Goal: Find specific page/section: Find specific page/section

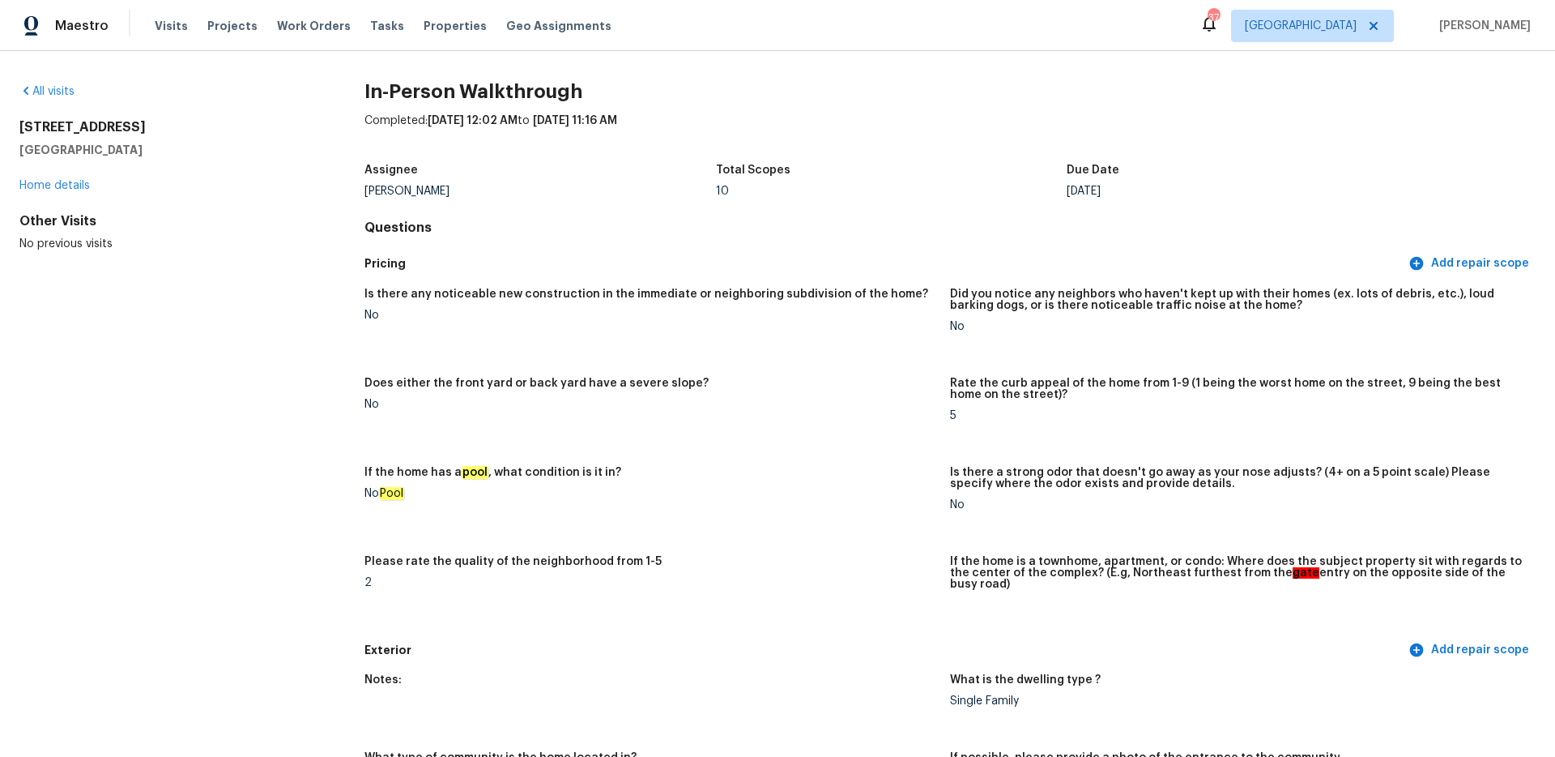
click at [1375, 48] on div "Maestro Visits Projects Work Orders Tasks Properties Geo Assignments 37 Dallas …" at bounding box center [777, 25] width 1555 height 51
click at [1370, 36] on span "[GEOGRAPHIC_DATA]" at bounding box center [1312, 26] width 163 height 32
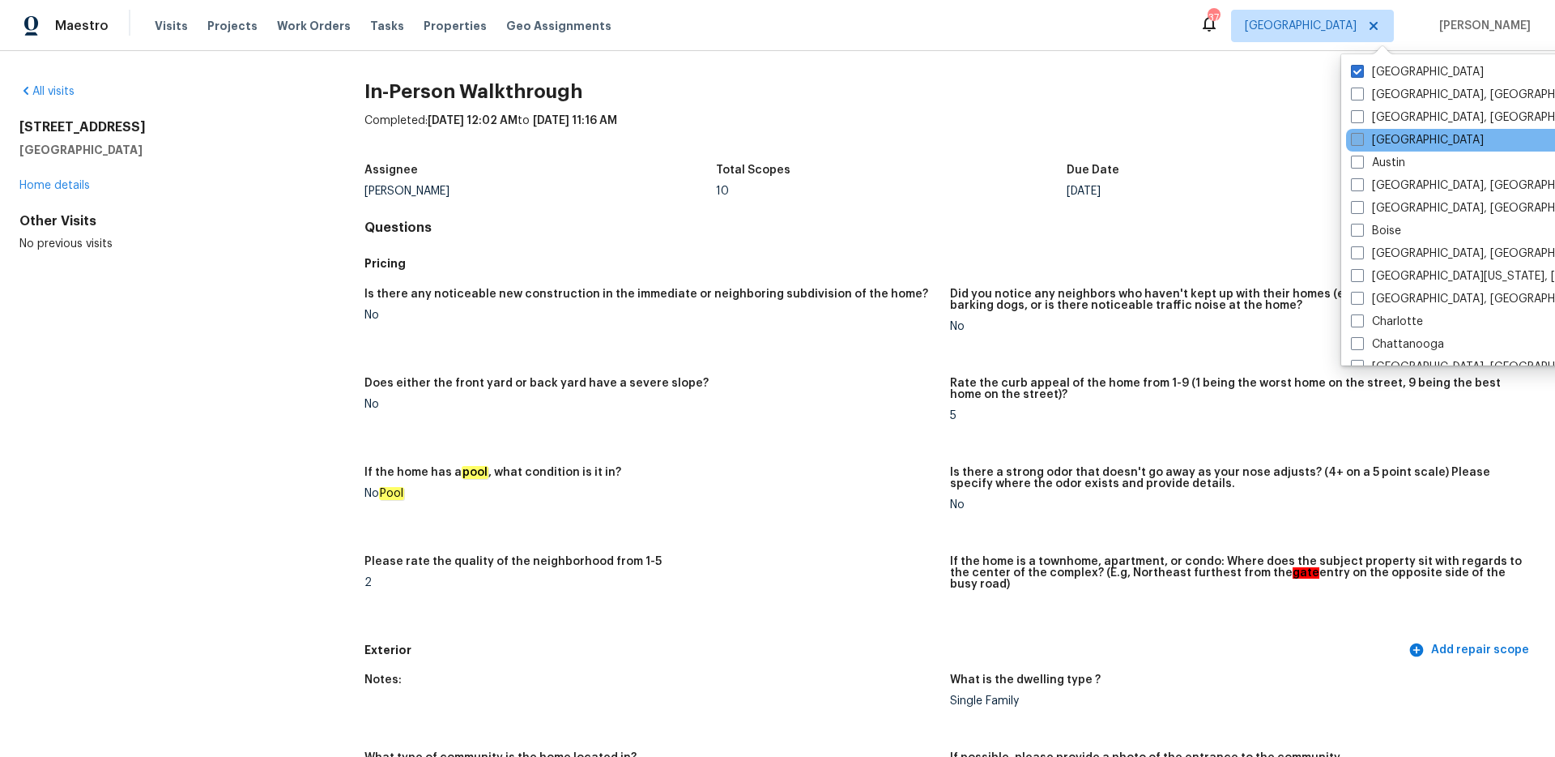
click at [1368, 134] on label "[GEOGRAPHIC_DATA]" at bounding box center [1417, 140] width 133 height 16
click at [1362, 134] on input "[GEOGRAPHIC_DATA]" at bounding box center [1356, 137] width 11 height 11
checkbox input "true"
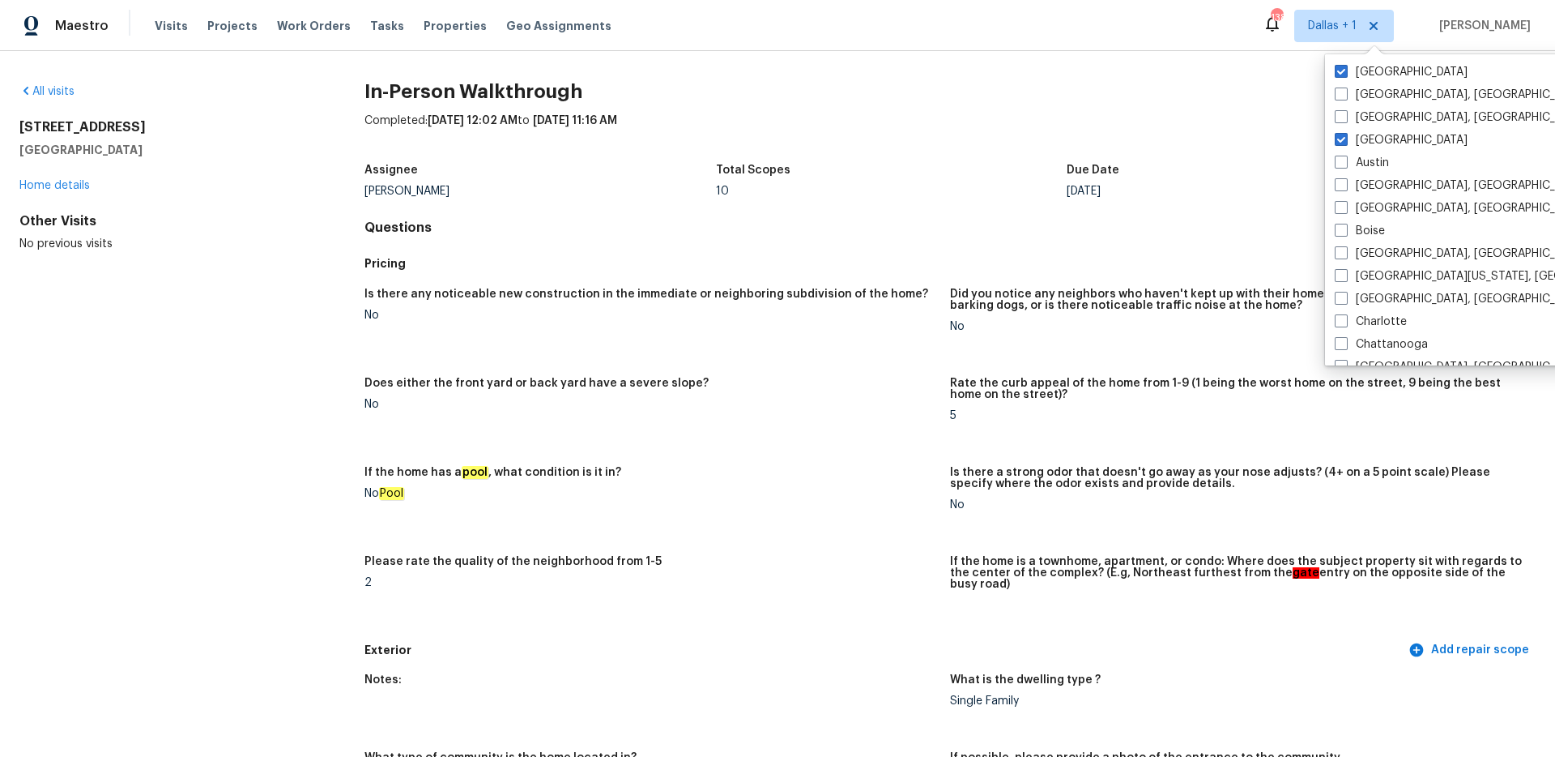
click at [62, 115] on div "All visits [STREET_ADDRESS][PERSON_NAME] Home details Other Visits No previous …" at bounding box center [165, 167] width 293 height 168
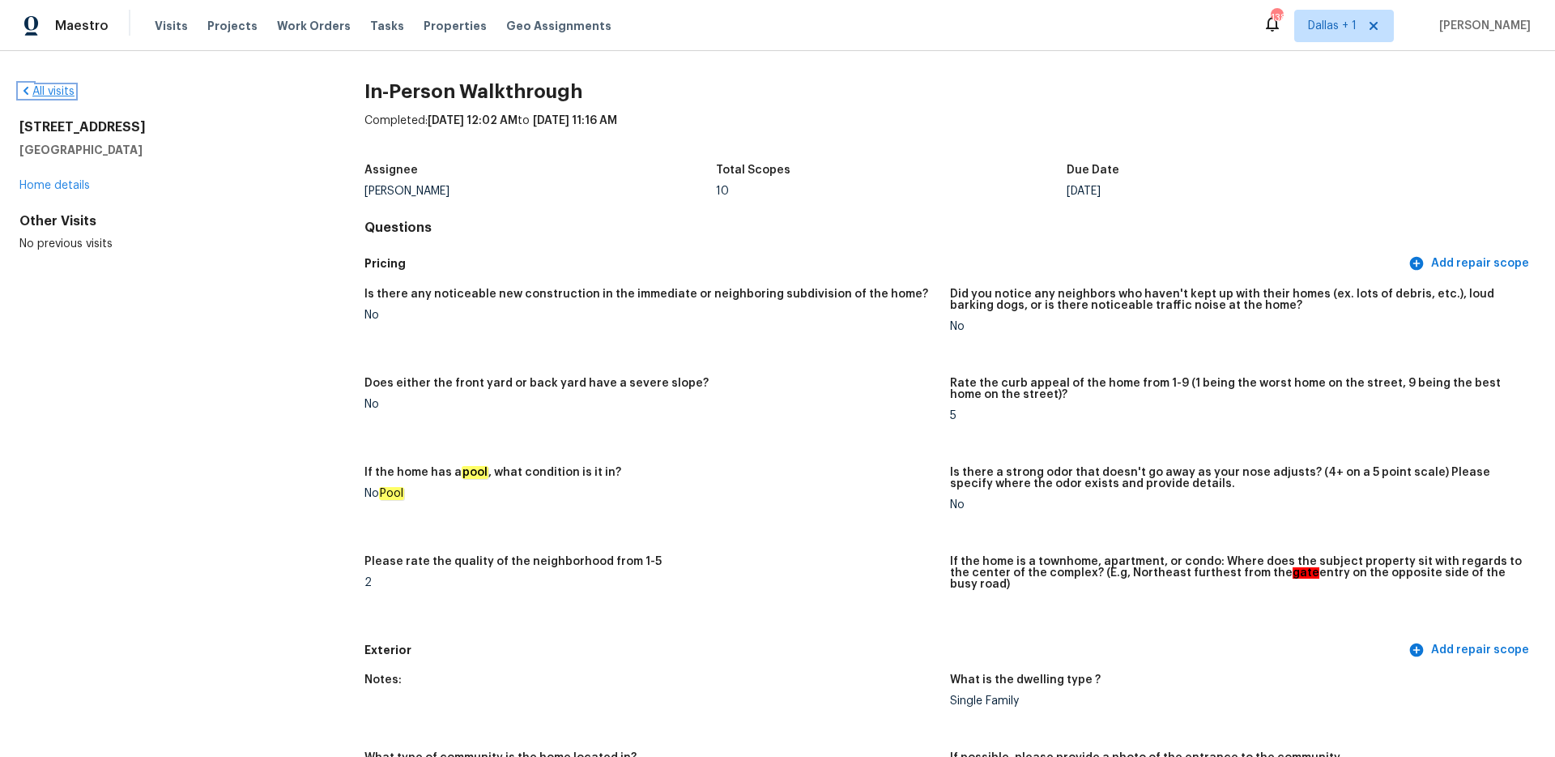
click at [56, 94] on link "All visits" at bounding box center [46, 91] width 55 height 11
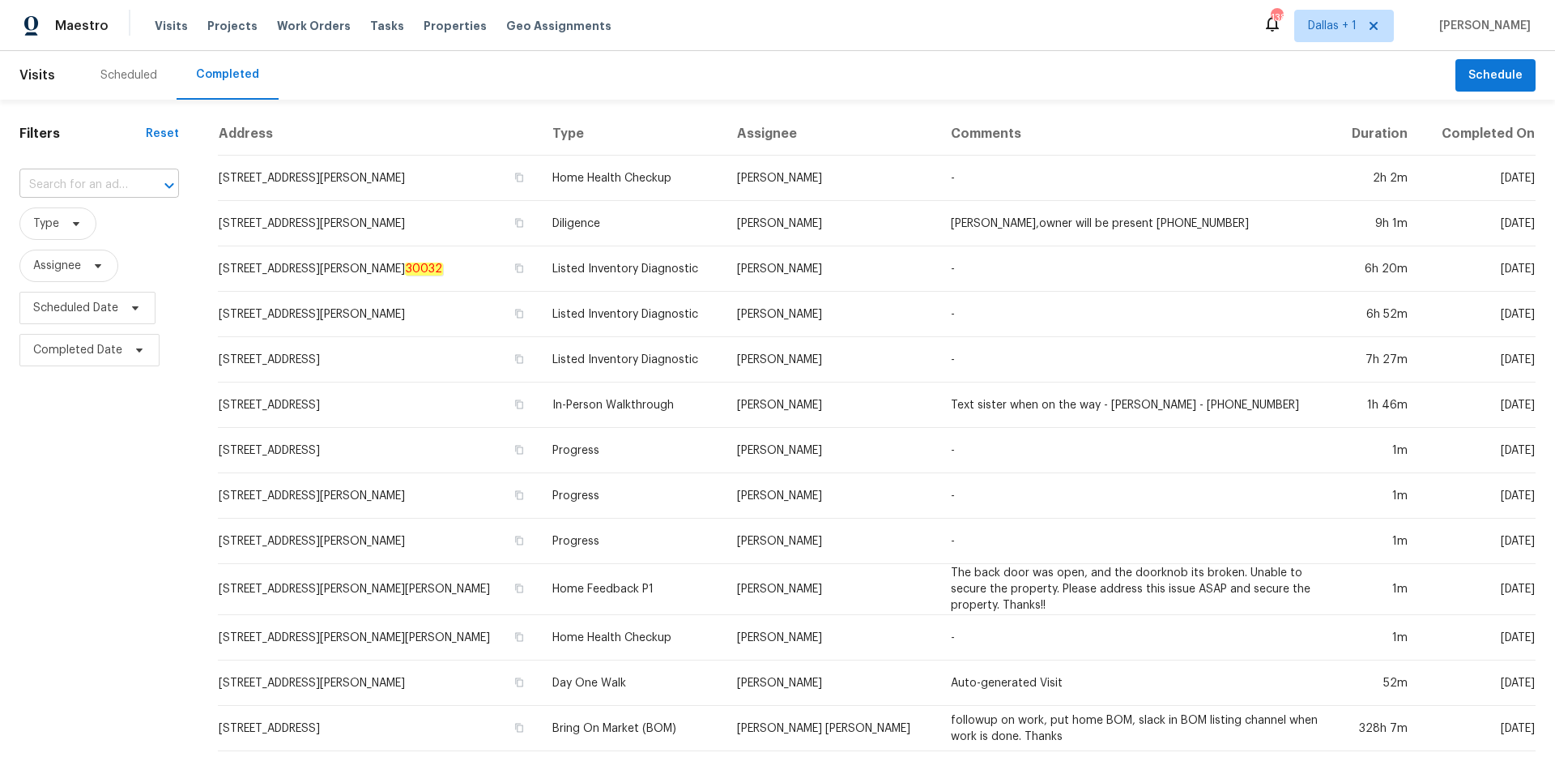
click at [90, 185] on input "text" at bounding box center [76, 185] width 114 height 25
paste input "[STREET_ADDRESS]"
type input "[STREET_ADDRESS]"
click at [92, 223] on li "[STREET_ADDRESS]" at bounding box center [99, 220] width 161 height 27
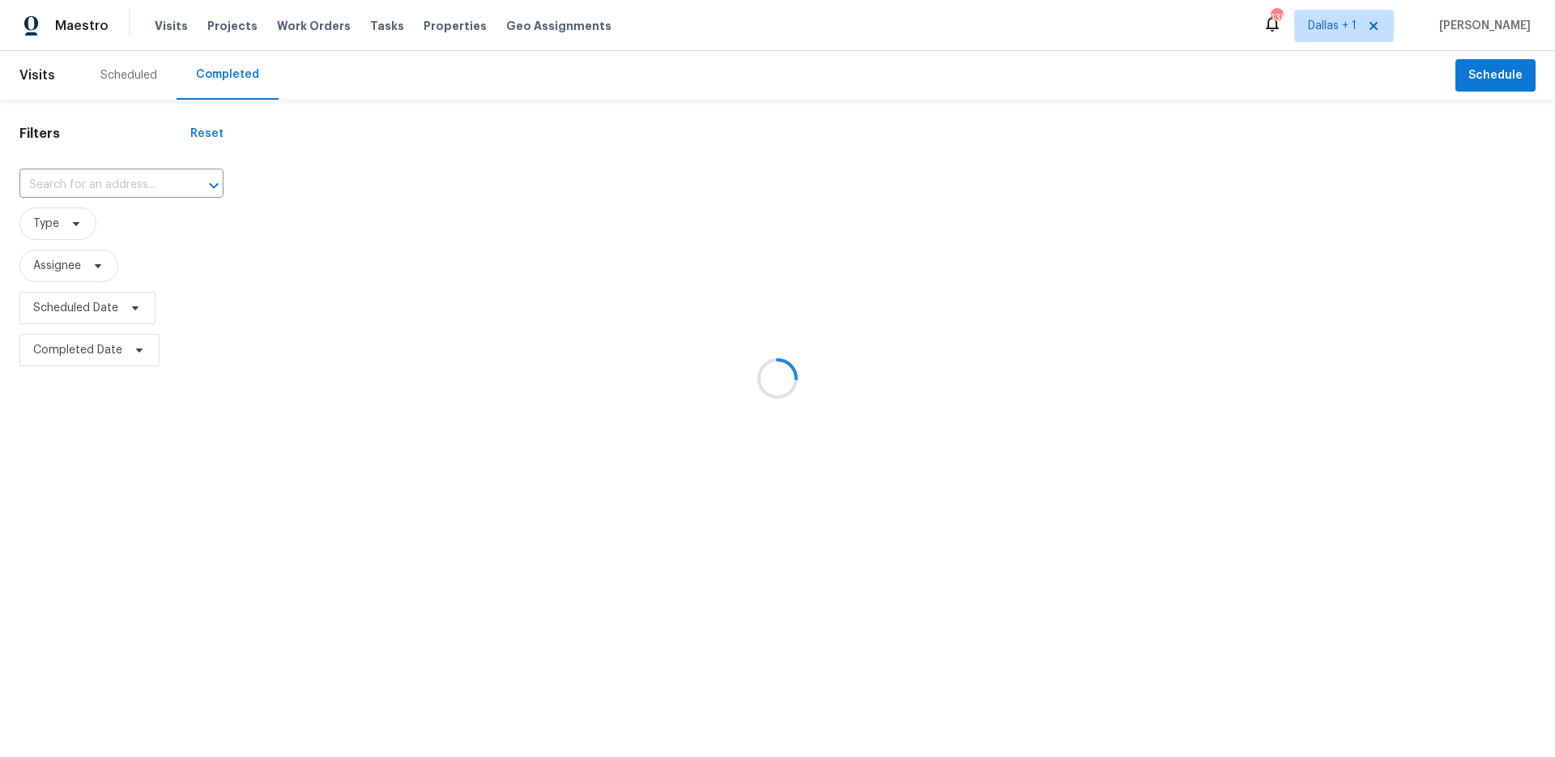
type input "[STREET_ADDRESS]"
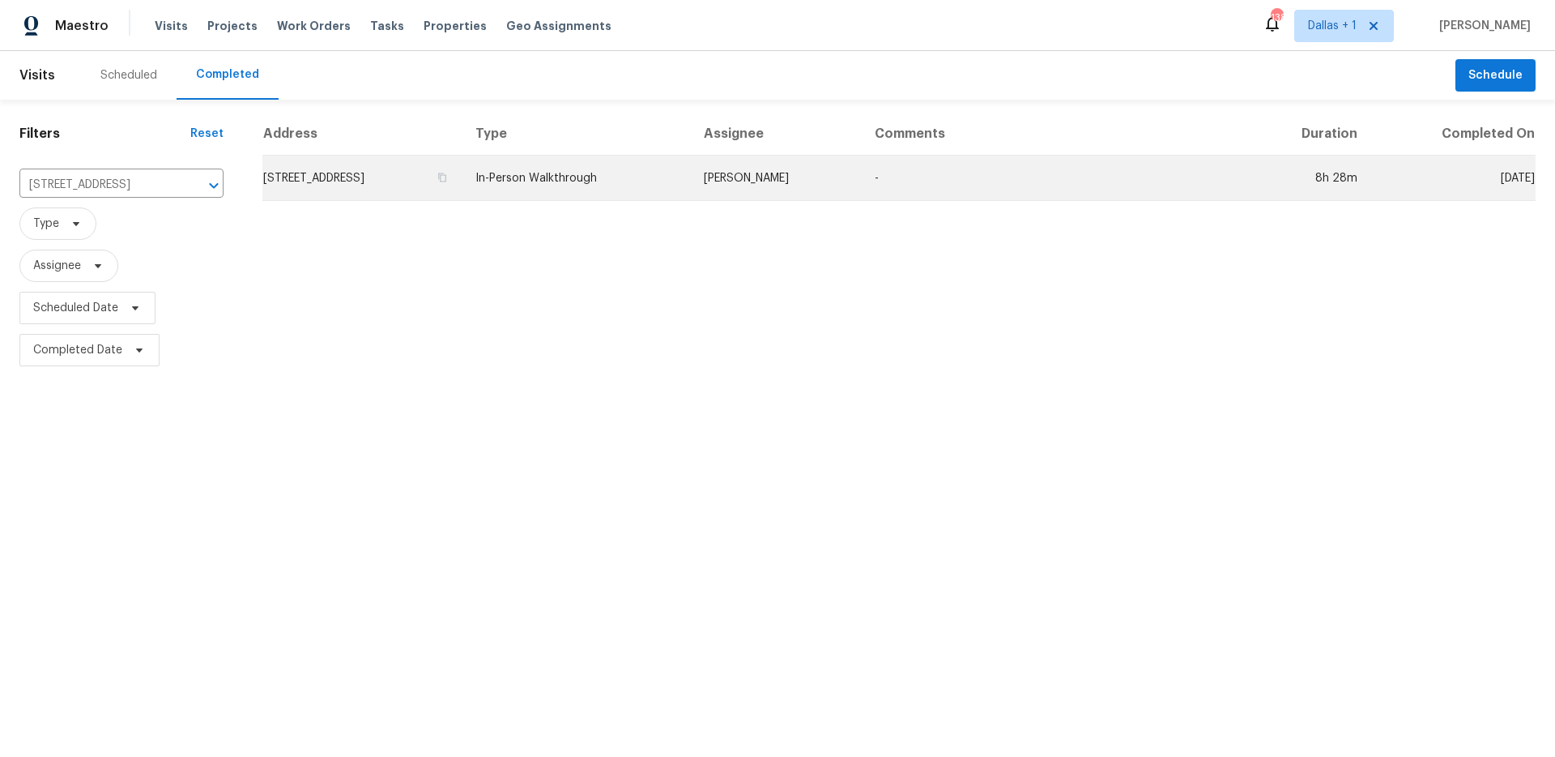
click at [827, 189] on td "[PERSON_NAME]" at bounding box center [777, 178] width 172 height 45
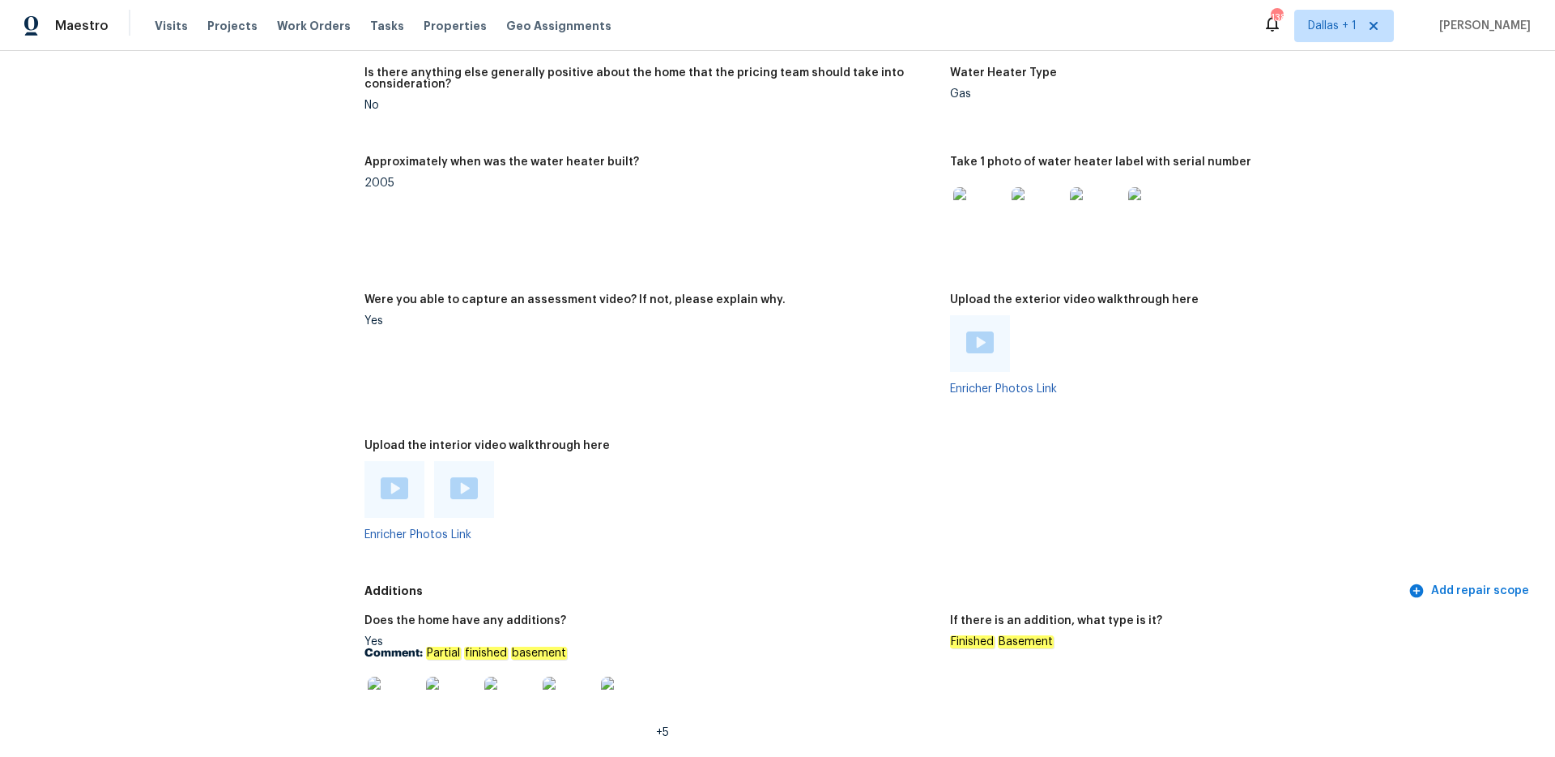
scroll to position [3845, 0]
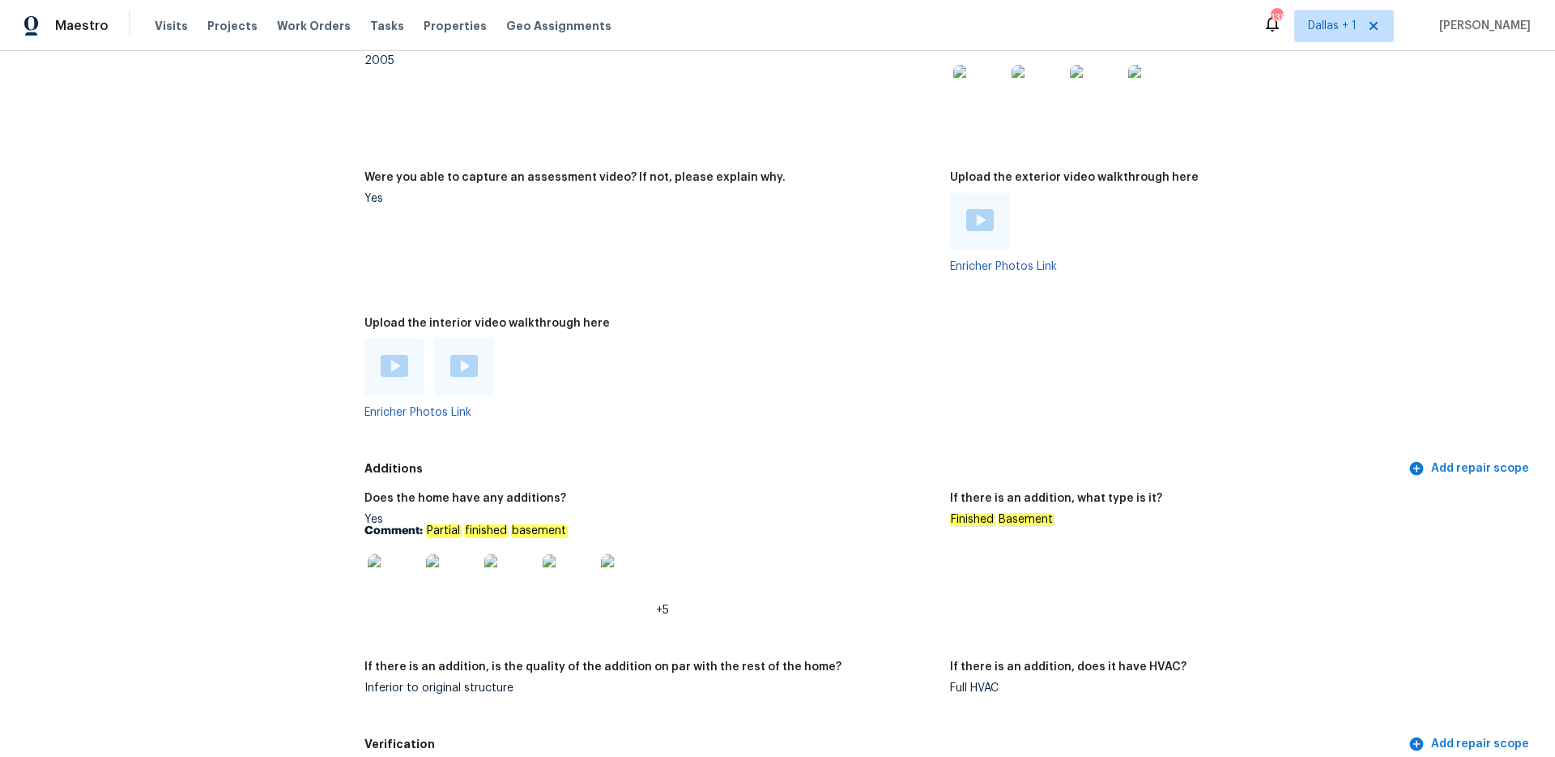
click at [399, 582] on img at bounding box center [394, 580] width 52 height 52
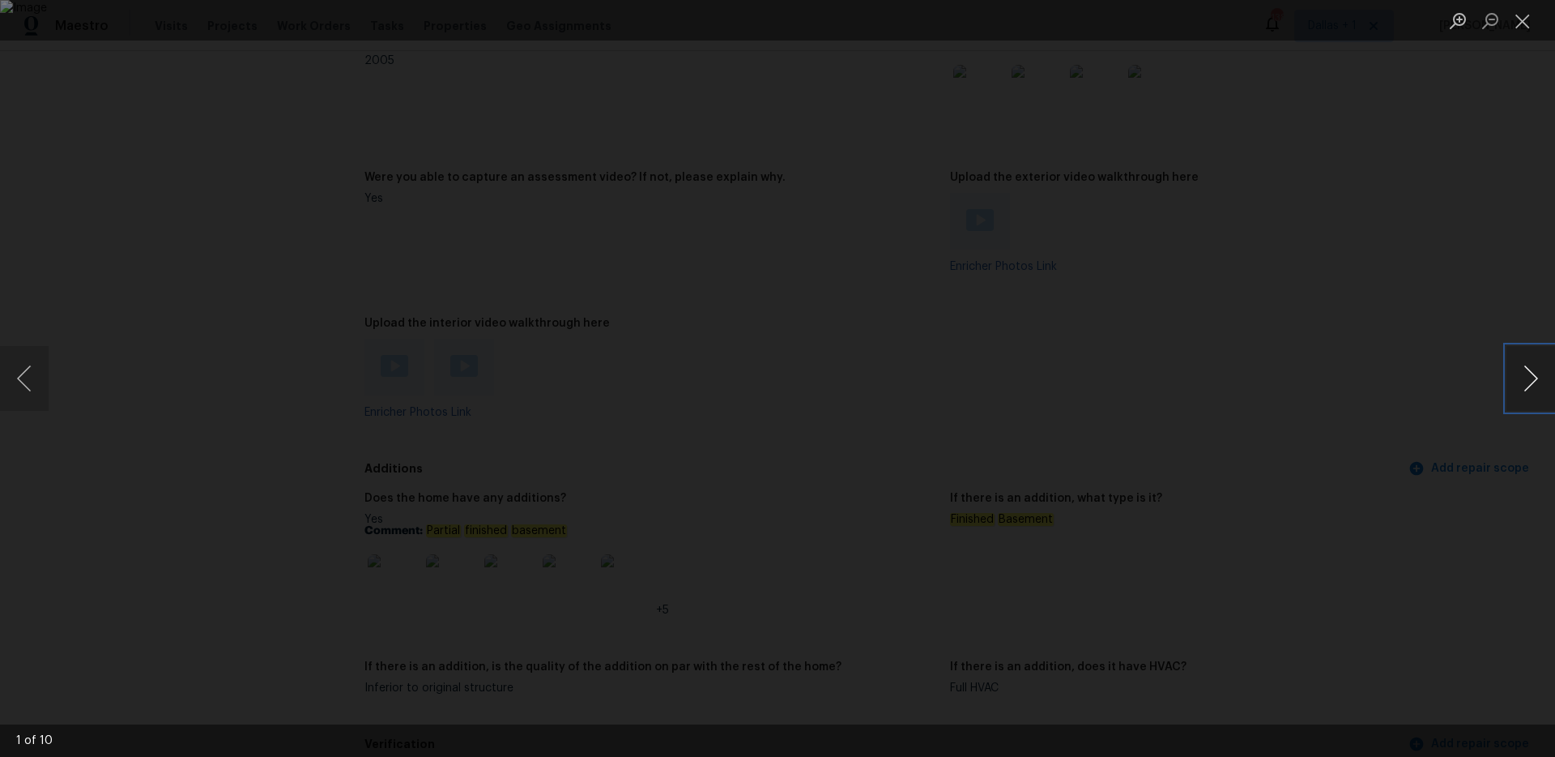
click at [1523, 377] on button "Next image" at bounding box center [1531, 378] width 49 height 65
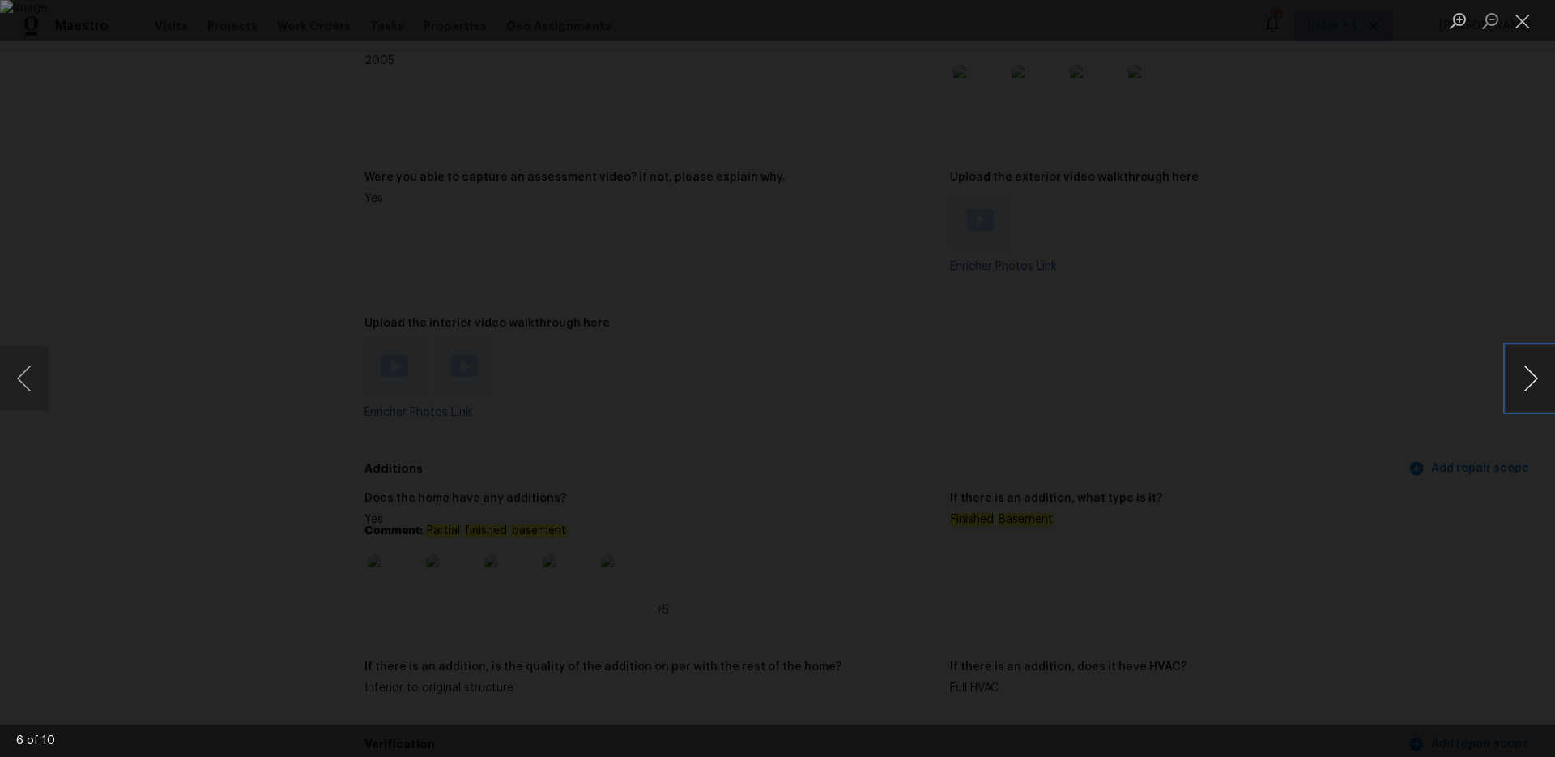
click at [1523, 377] on button "Next image" at bounding box center [1531, 378] width 49 height 65
click at [1523, 375] on button "Next image" at bounding box center [1531, 378] width 49 height 65
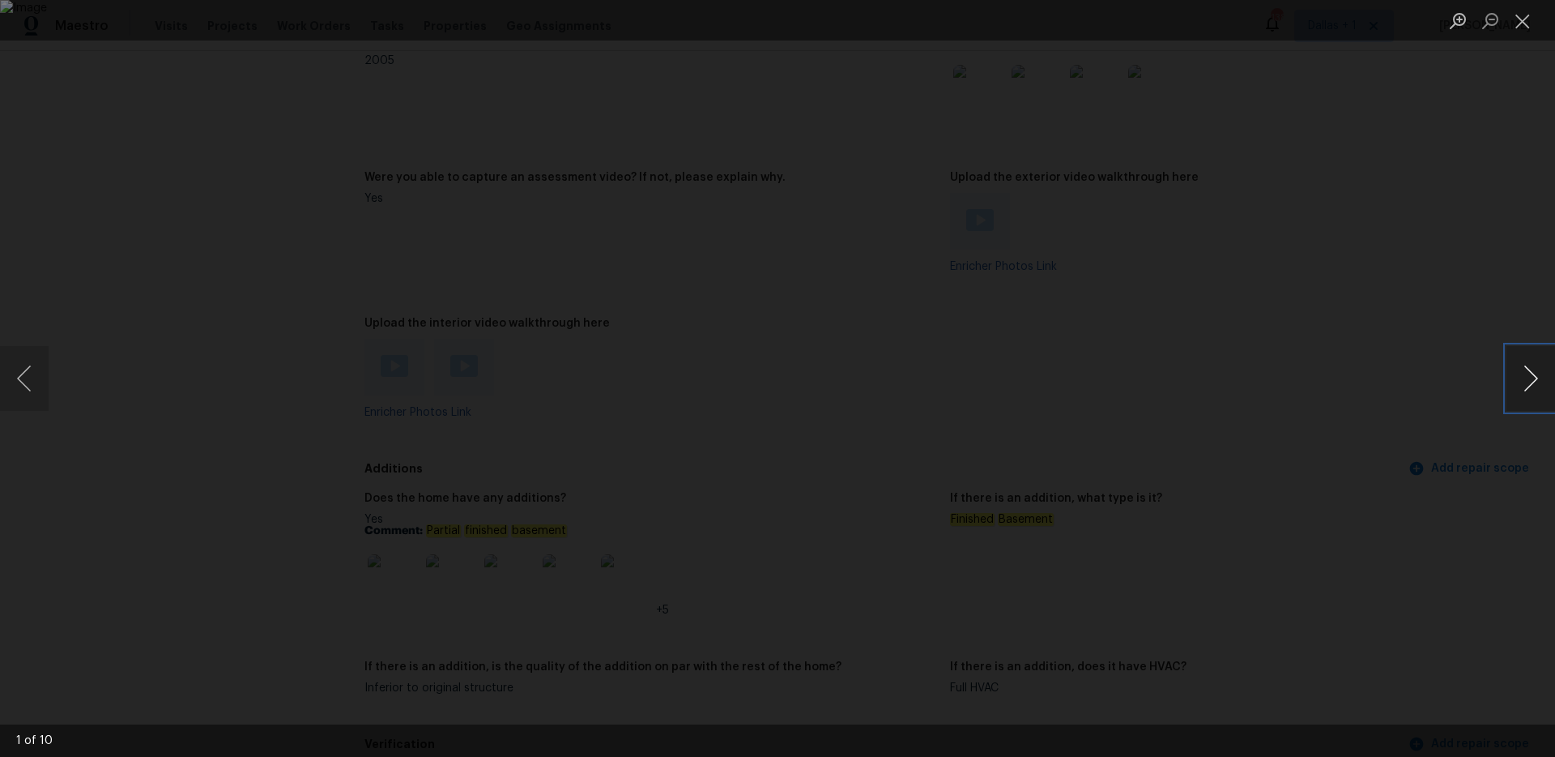
click at [1523, 375] on button "Next image" at bounding box center [1531, 378] width 49 height 65
click at [1524, 35] on li "Lightbox" at bounding box center [1523, 20] width 32 height 40
click at [1524, 21] on button "Close lightbox" at bounding box center [1523, 20] width 32 height 28
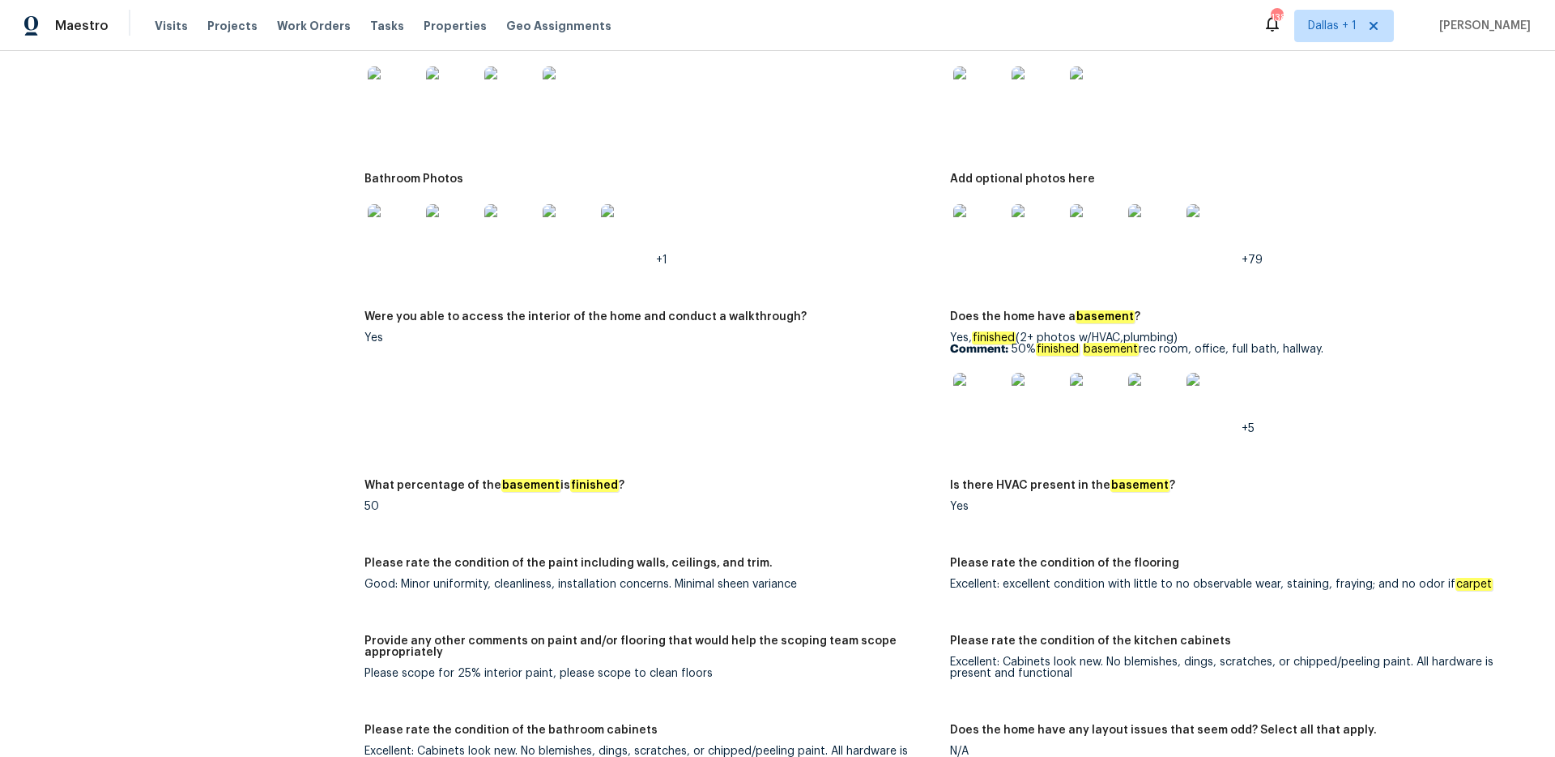
scroll to position [2270, 0]
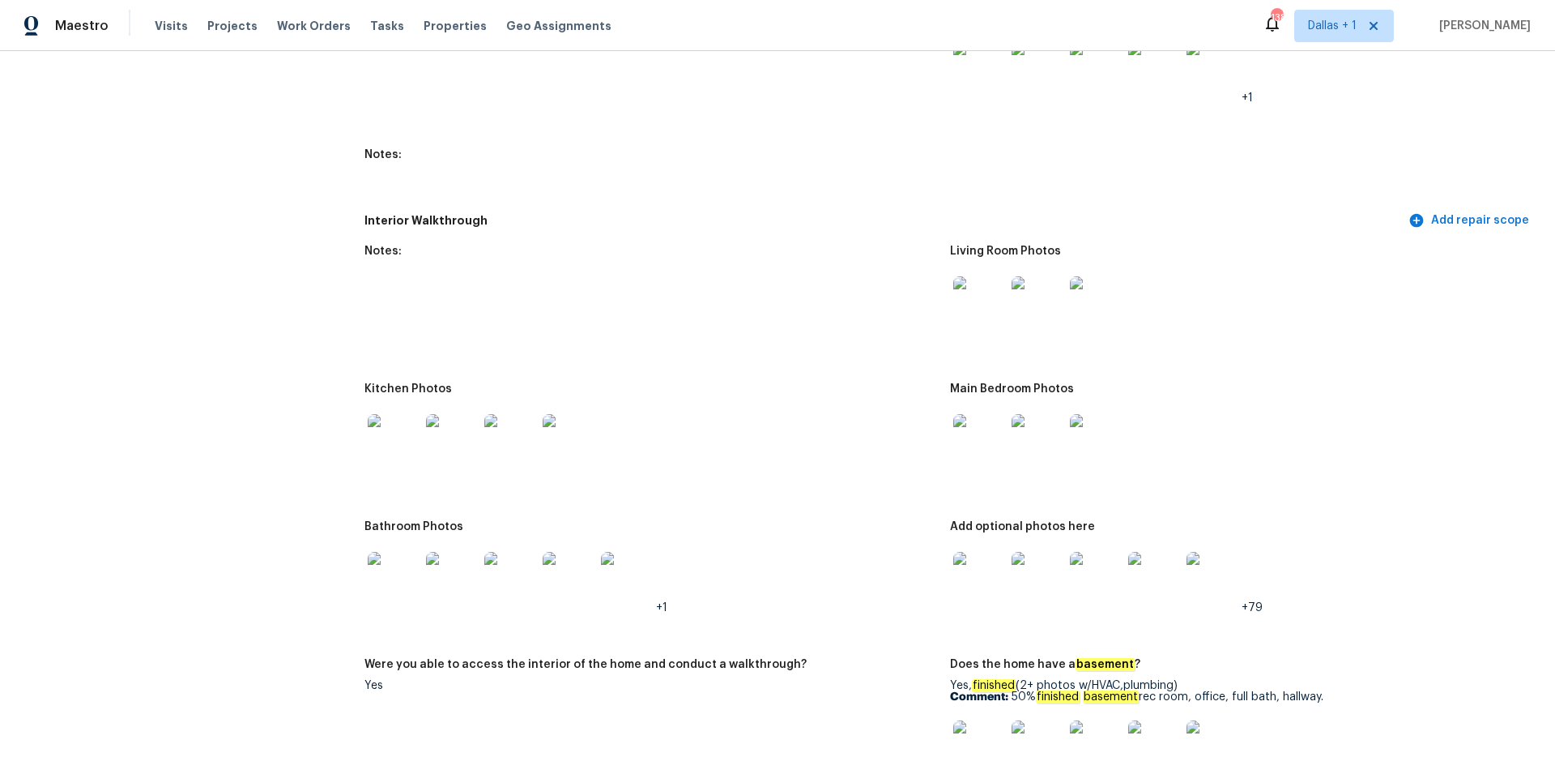
click at [373, 430] on img at bounding box center [394, 440] width 52 height 52
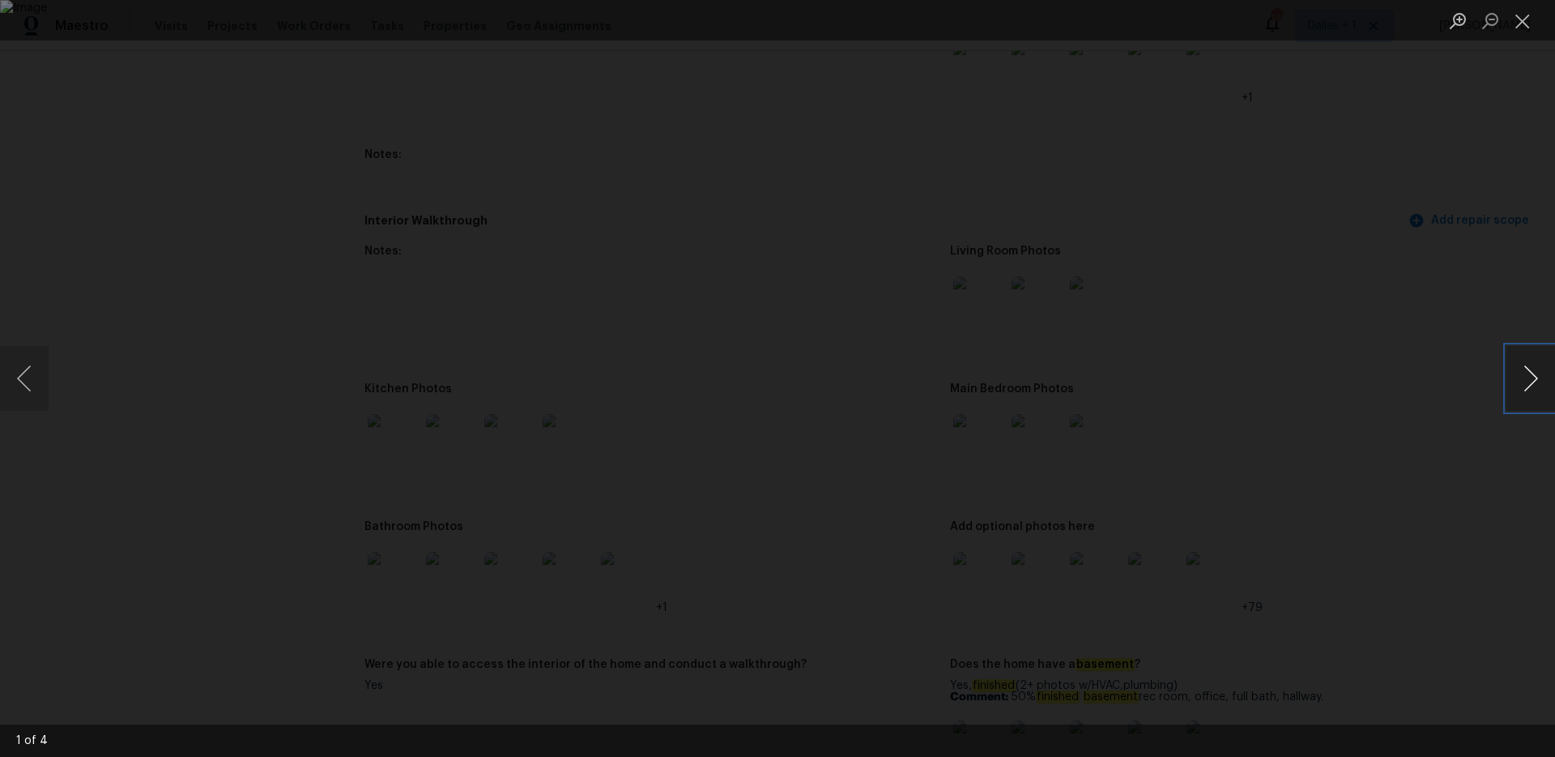
click at [1517, 377] on button "Next image" at bounding box center [1531, 378] width 49 height 65
click at [1239, 395] on div "Lightbox" at bounding box center [777, 378] width 1555 height 757
click at [1508, 387] on button "Next image" at bounding box center [1531, 378] width 49 height 65
click at [1509, 387] on button "Next image" at bounding box center [1531, 378] width 49 height 65
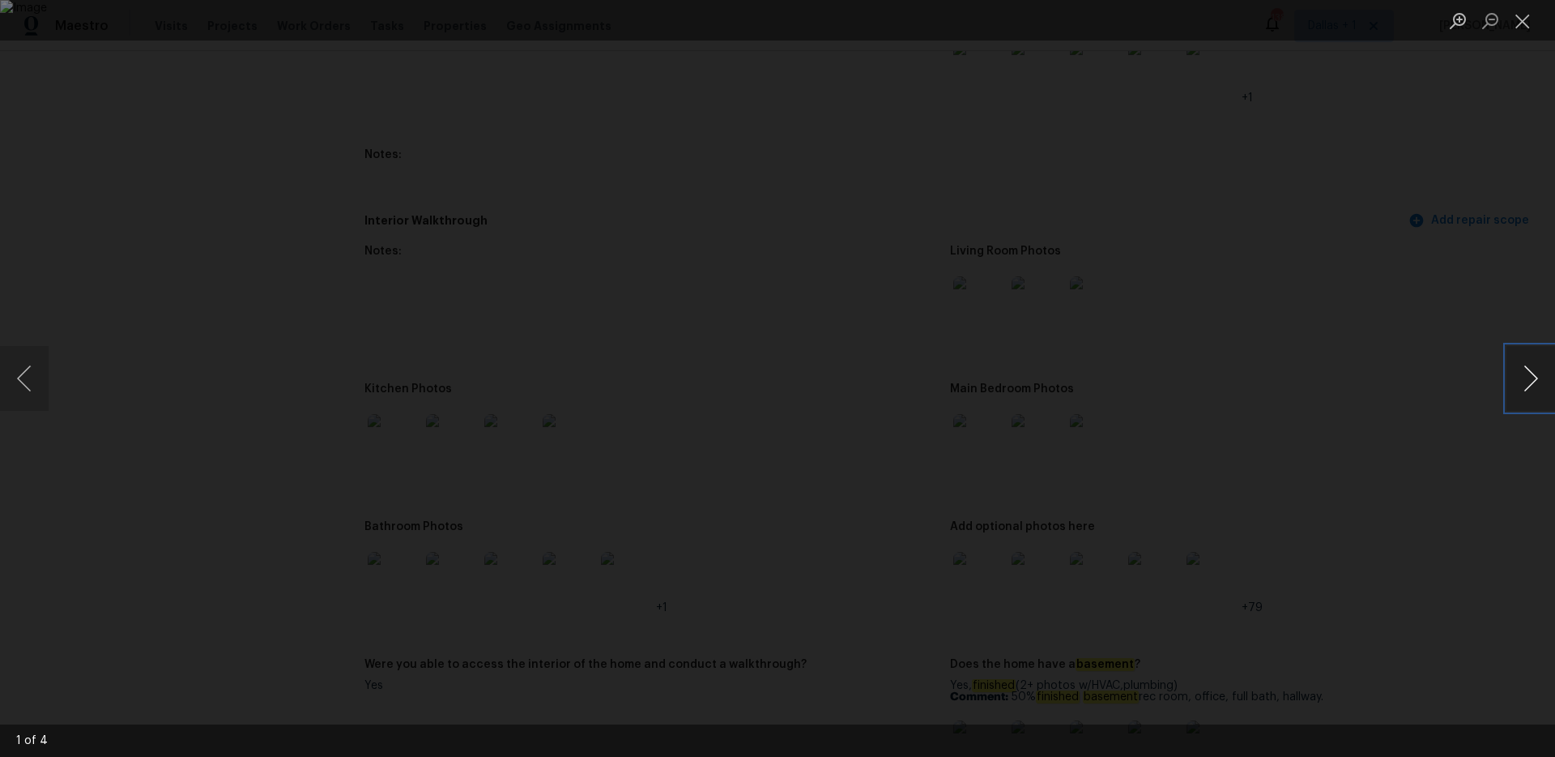
click at [1509, 387] on button "Next image" at bounding box center [1531, 378] width 49 height 65
click at [1512, 28] on button "Close lightbox" at bounding box center [1523, 20] width 32 height 28
